Goal: Check status

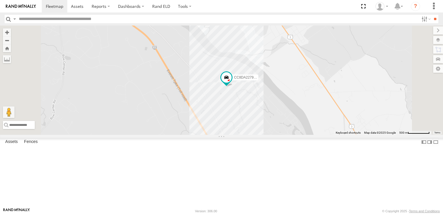
click at [295, 107] on div "CC8DA22792D4" at bounding box center [221, 80] width 443 height 109
click at [0, 0] on span at bounding box center [0, 0] width 0 height 0
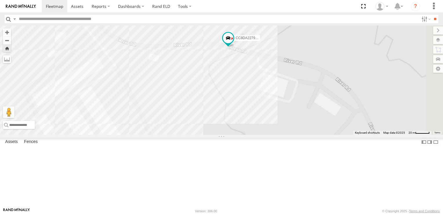
drag, startPoint x: 434, startPoint y: 103, endPoint x: 331, endPoint y: 66, distance: 109.6
click at [331, 66] on div "CC8DA22792D4" at bounding box center [221, 80] width 443 height 109
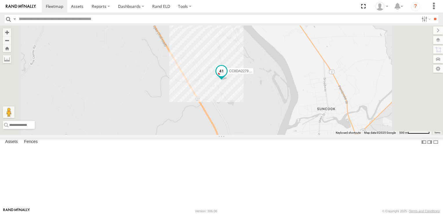
click at [227, 76] on span at bounding box center [221, 71] width 10 height 10
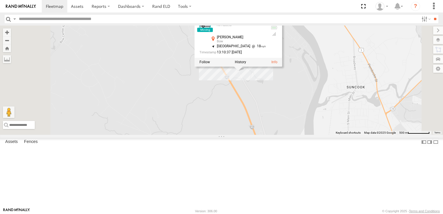
drag, startPoint x: 342, startPoint y: 157, endPoint x: 372, endPoint y: 133, distance: 38.6
click at [372, 133] on div "CC8DA22792D4 CC8DA22792D4 All Assets Dunklee Rd Bow 43.13508 , -71.48731 North …" at bounding box center [221, 80] width 443 height 109
click at [281, 66] on div at bounding box center [239, 62] width 88 height 9
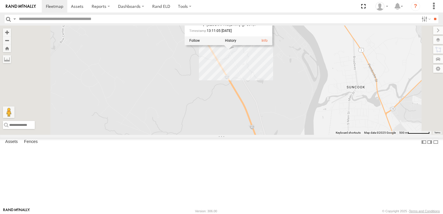
click at [377, 71] on div "CC8DA22792D4 CC8DA22792D4 All Assets Dunklee Rd Bow 43.13973 , -71.49025 North …" at bounding box center [221, 80] width 443 height 109
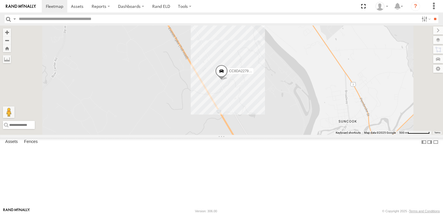
click at [228, 80] on span at bounding box center [221, 73] width 13 height 16
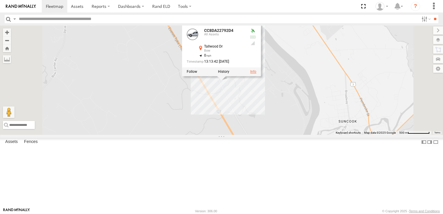
click at [257, 74] on link at bounding box center [253, 72] width 6 height 4
